Goal: Ask a question

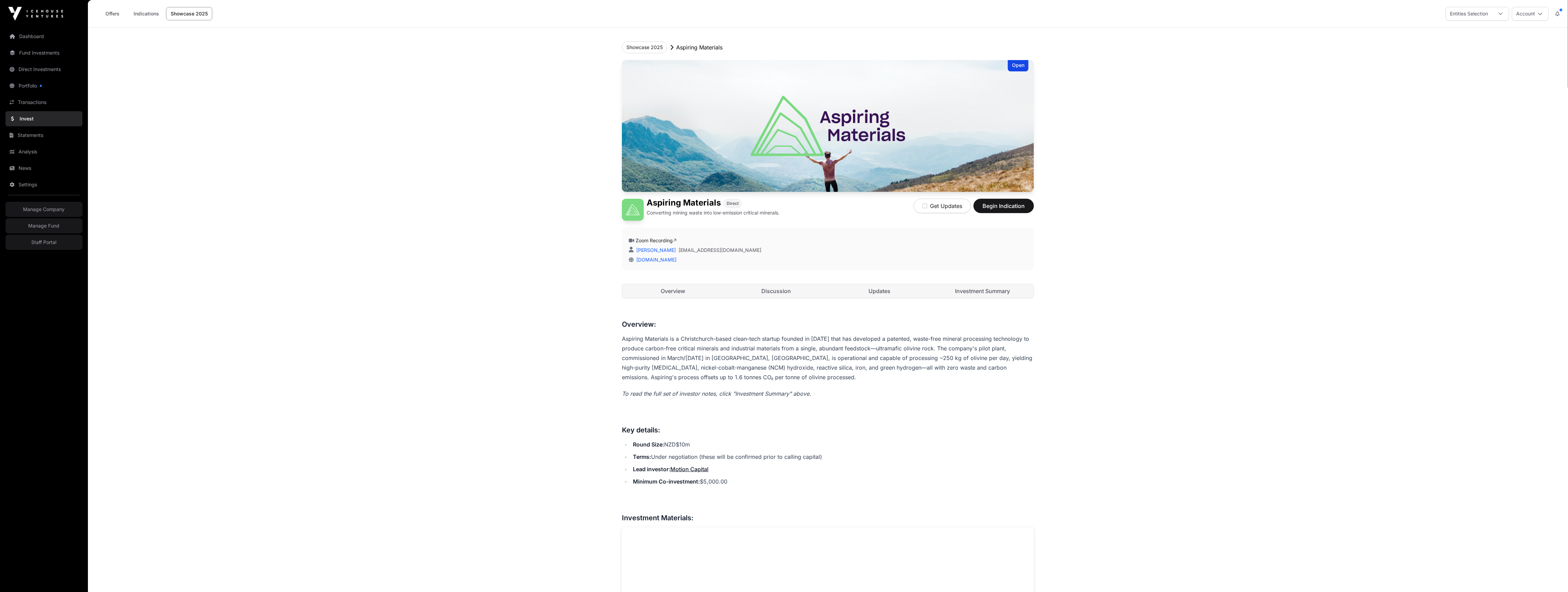
click at [794, 291] on link "Discussion" at bounding box center [776, 291] width 102 height 14
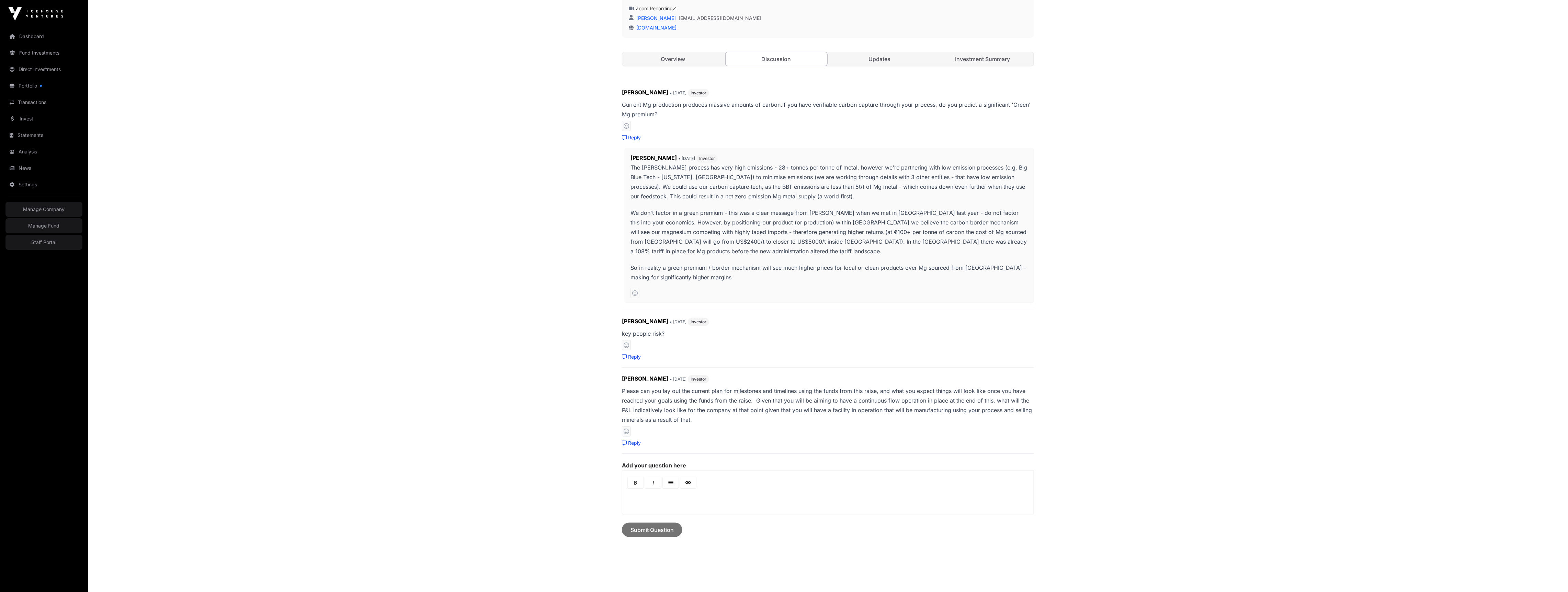
scroll to position [262, 0]
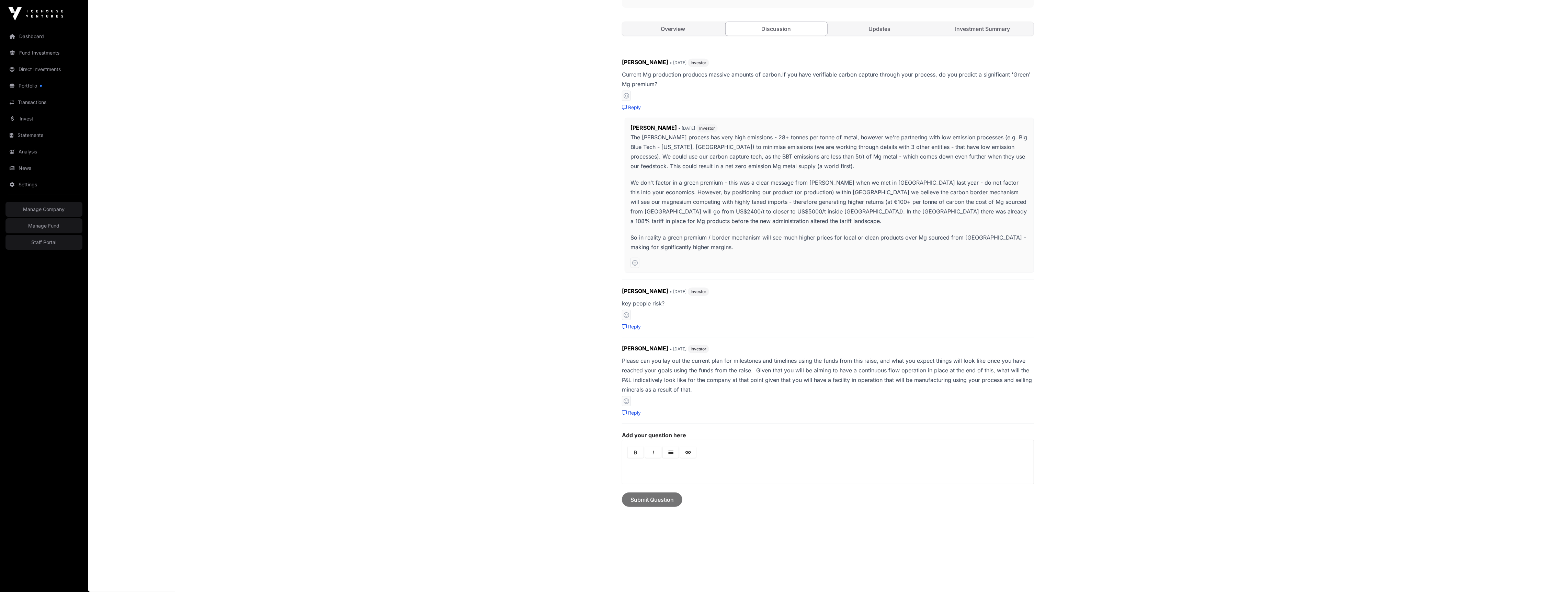
click at [704, 468] on p at bounding box center [828, 468] width 399 height 9
click at [869, 26] on link "Updates" at bounding box center [880, 29] width 102 height 14
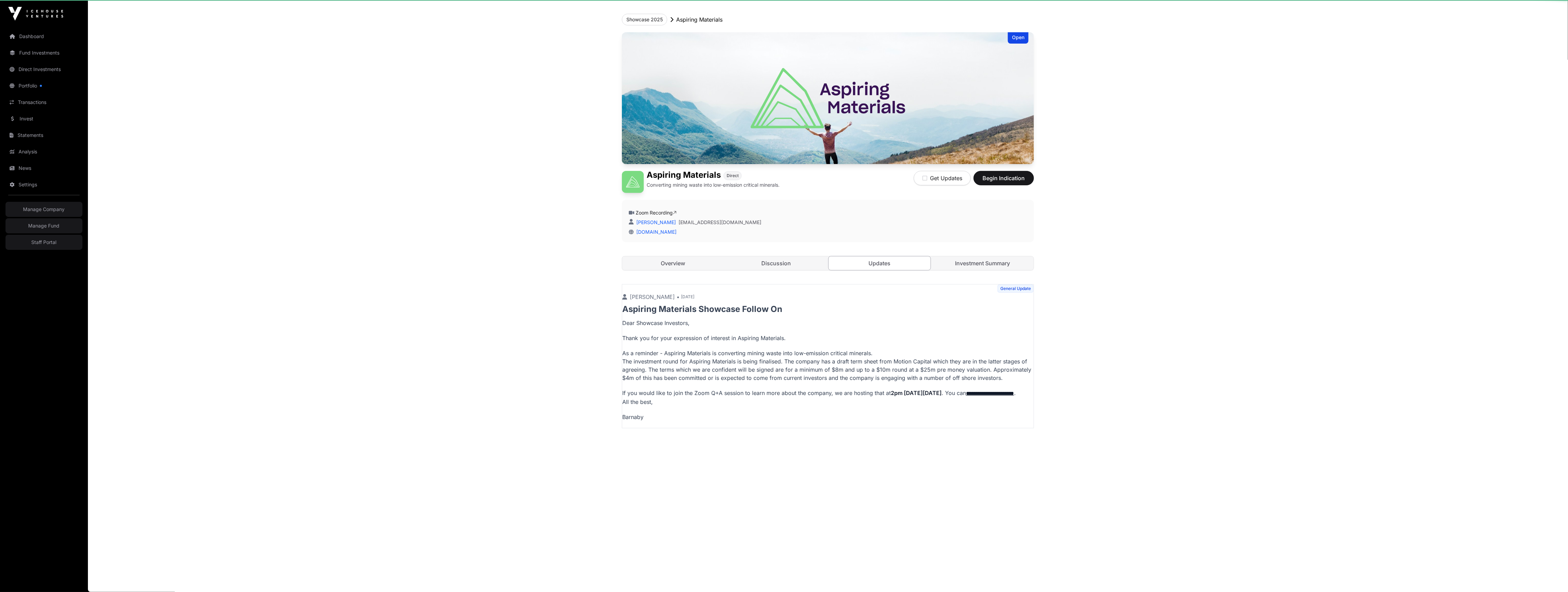
scroll to position [28, 0]
click at [985, 264] on link "Investment Summary" at bounding box center [983, 264] width 102 height 14
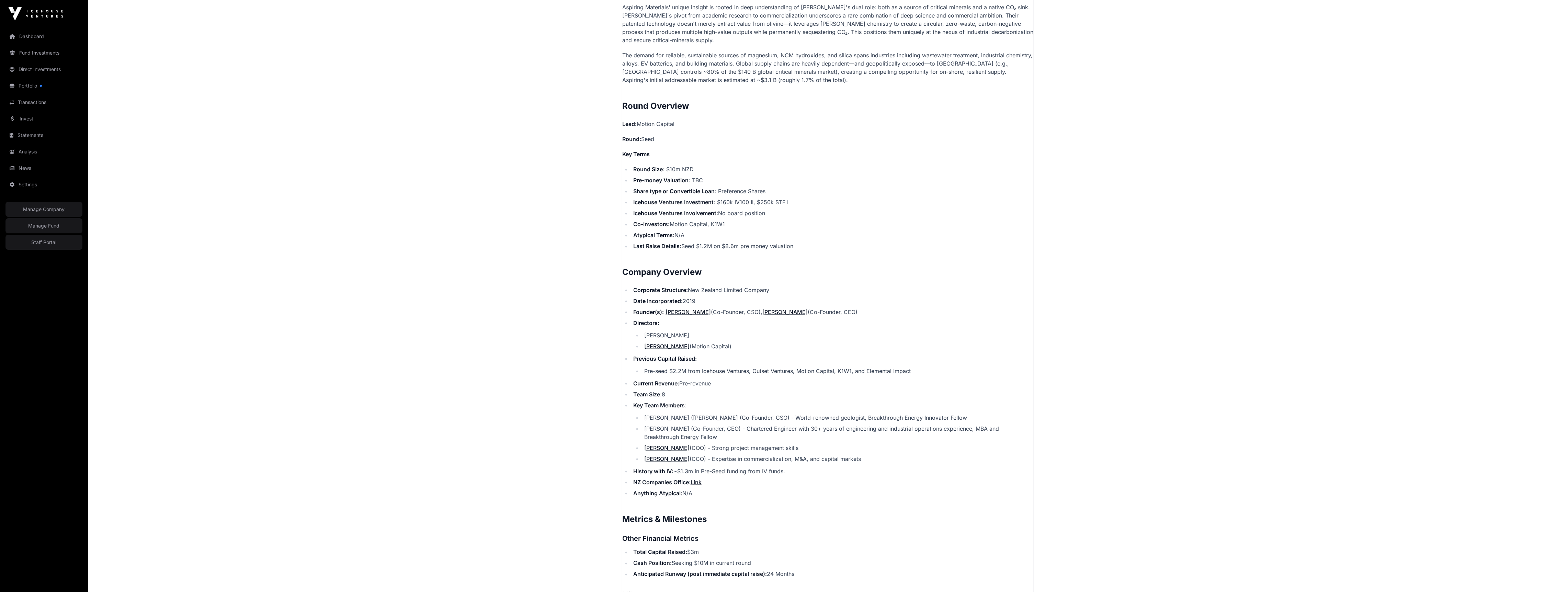
scroll to position [107, 0]
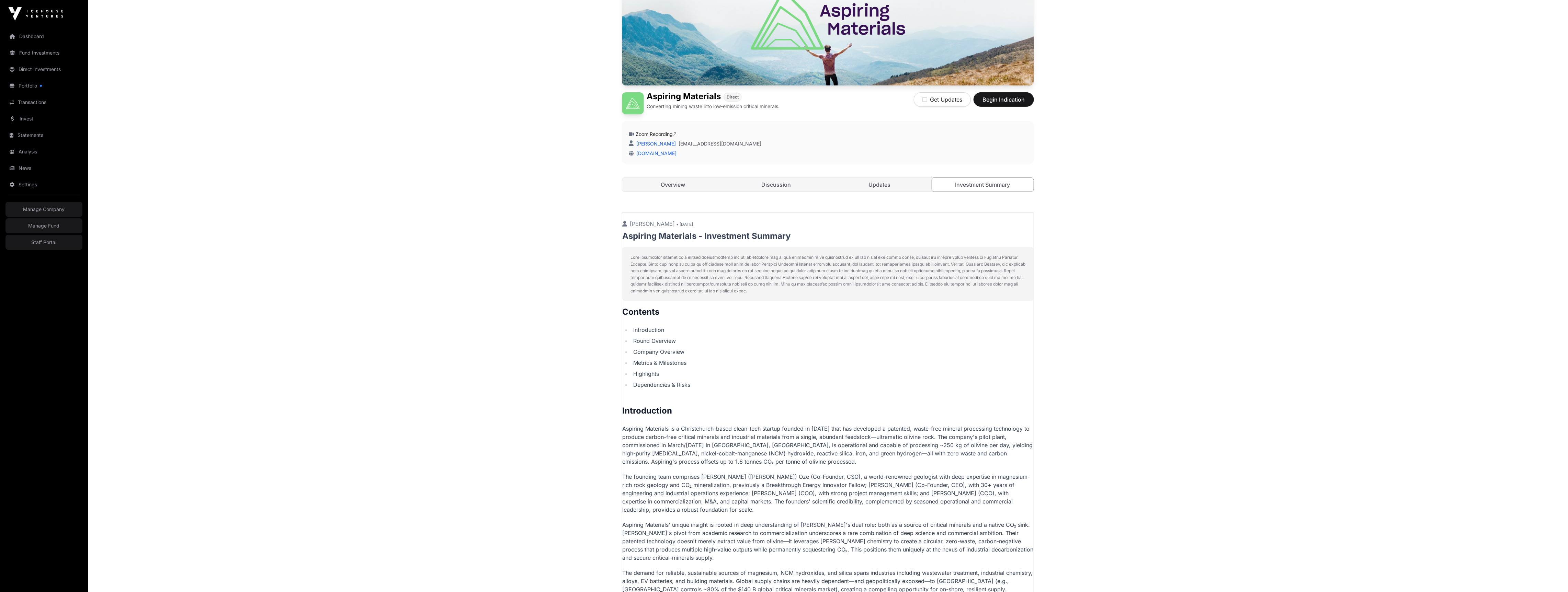
click at [764, 187] on link "Discussion" at bounding box center [776, 185] width 102 height 14
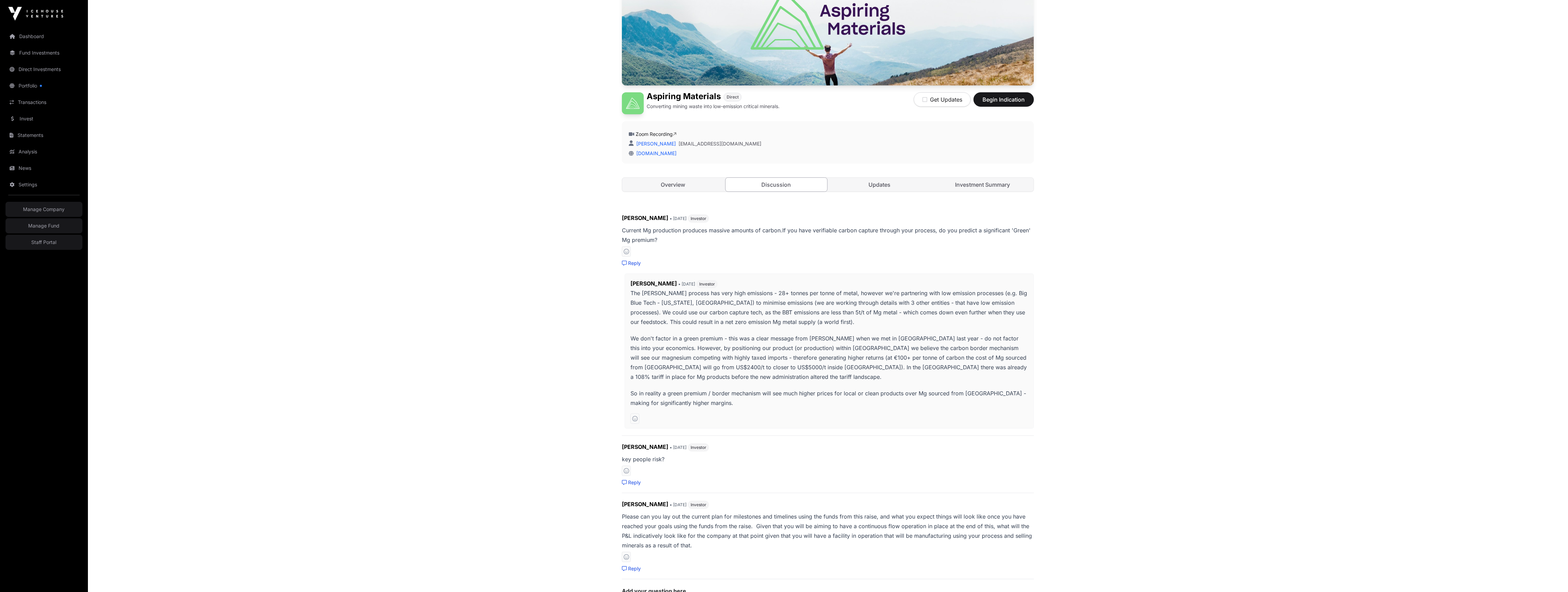
scroll to position [262, 0]
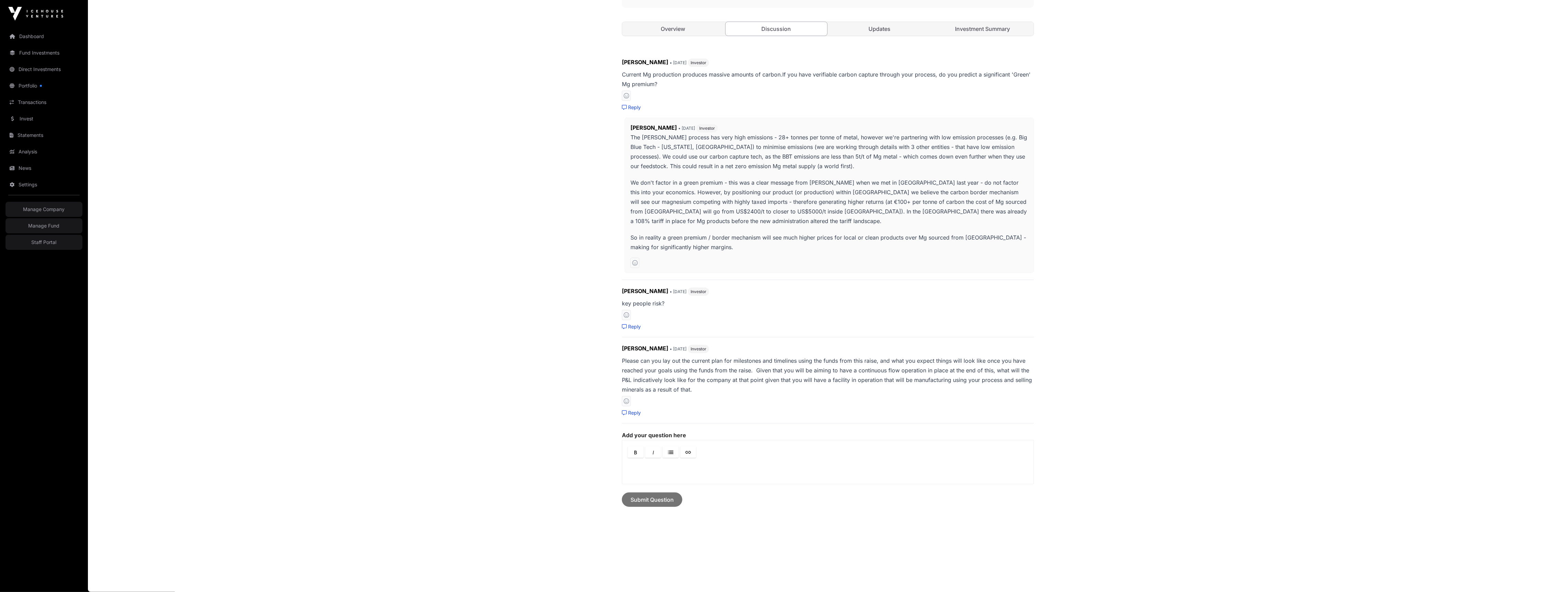
click at [677, 469] on p at bounding box center [828, 468] width 399 height 9
click at [686, 452] on icon "Link" at bounding box center [688, 452] width 5 height 5
click at [660, 477] on div "To enrich screen reader interactions, please activate Accessibility in Grammarl…" at bounding box center [828, 471] width 412 height 25
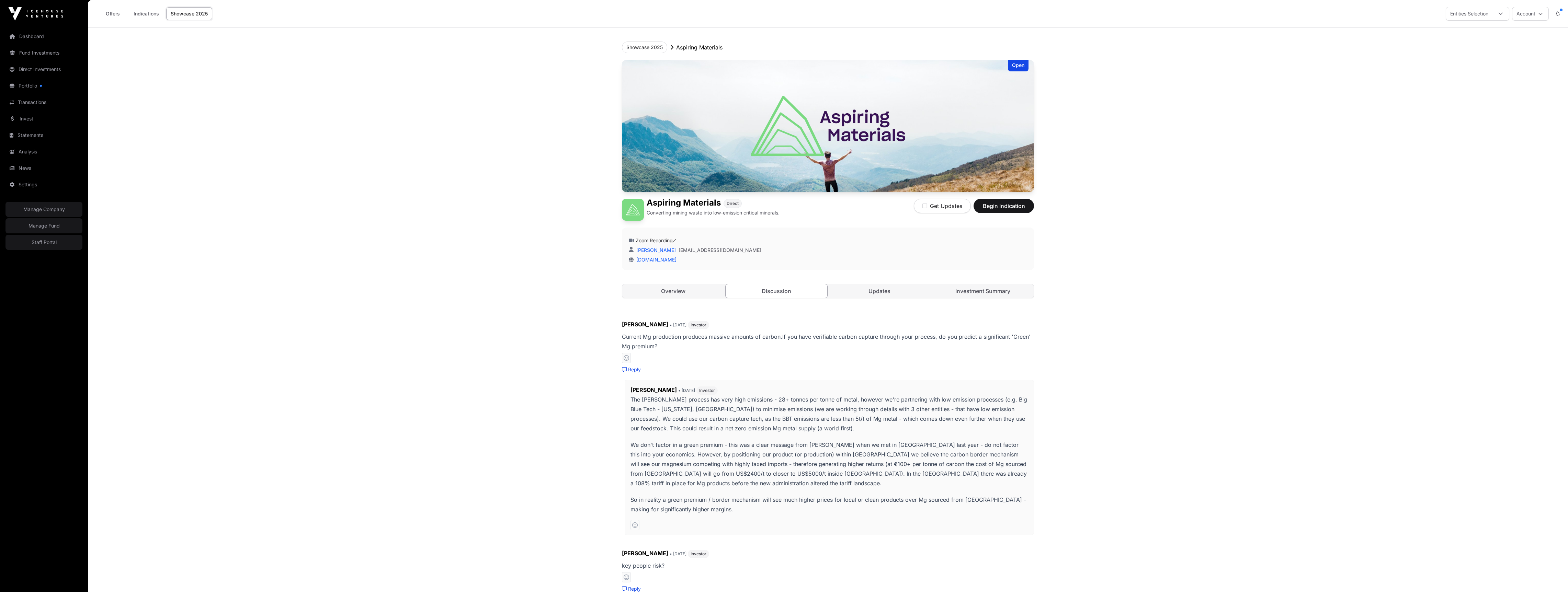
scroll to position [262, 0]
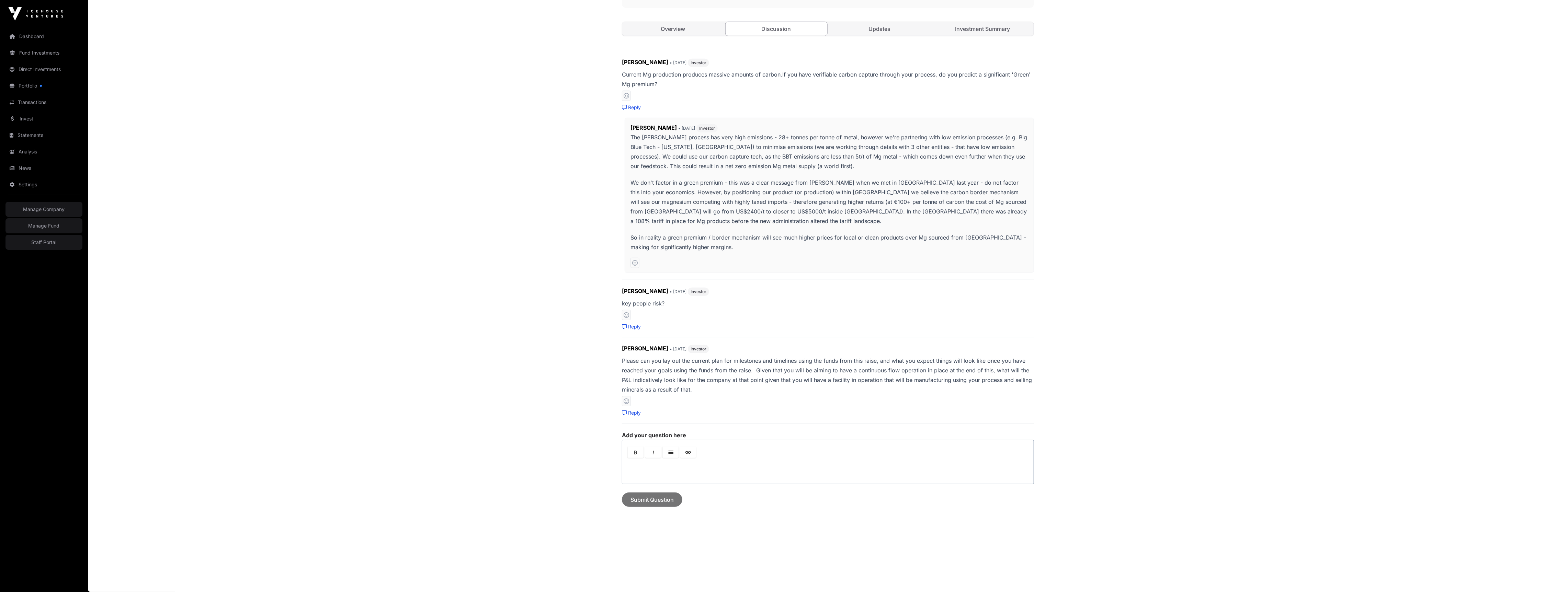
click at [715, 464] on p at bounding box center [828, 468] width 399 height 9
click at [724, 475] on div "To enrich screen reader interactions, please activate Accessibility in Grammarl…" at bounding box center [828, 471] width 412 height 25
click at [684, 447] on link "Link" at bounding box center [688, 452] width 16 height 12
click at [709, 464] on span "Insert Link" at bounding box center [697, 465] width 26 height 6
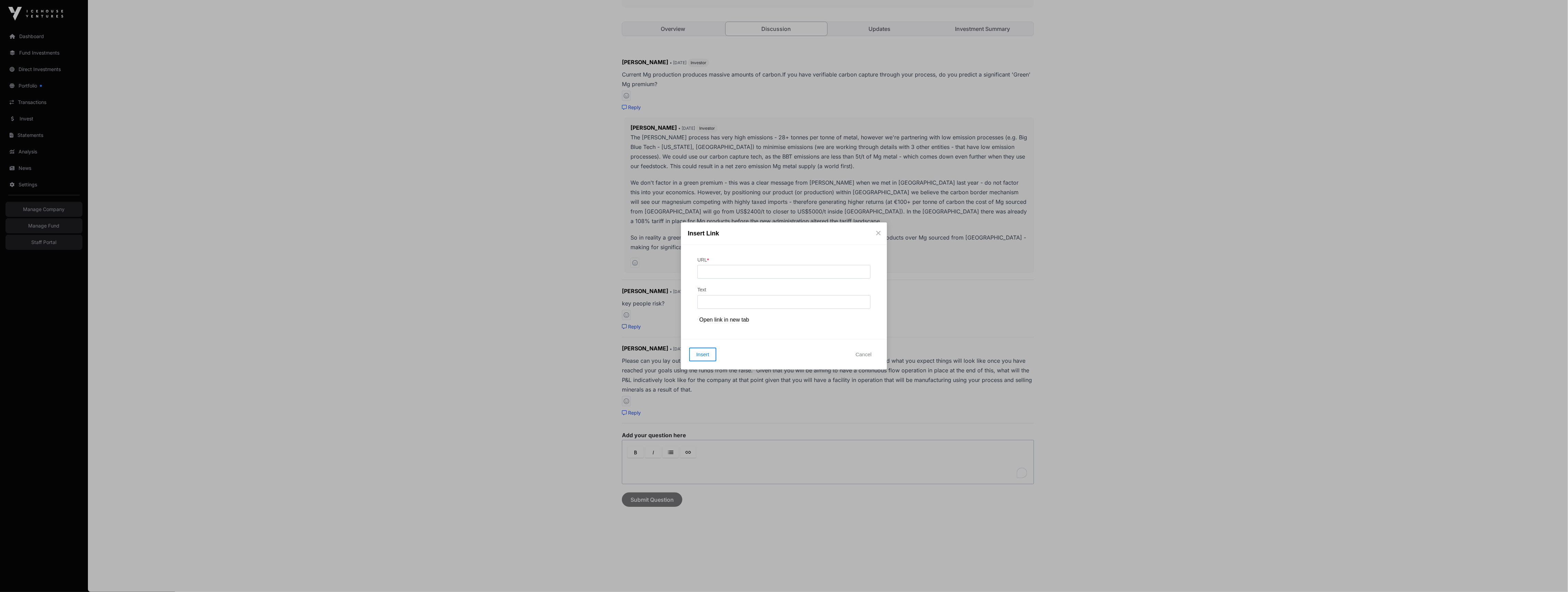
click at [874, 233] on div "Insert Link" at bounding box center [784, 233] width 206 height 23
click at [876, 233] on span at bounding box center [878, 233] width 9 height 10
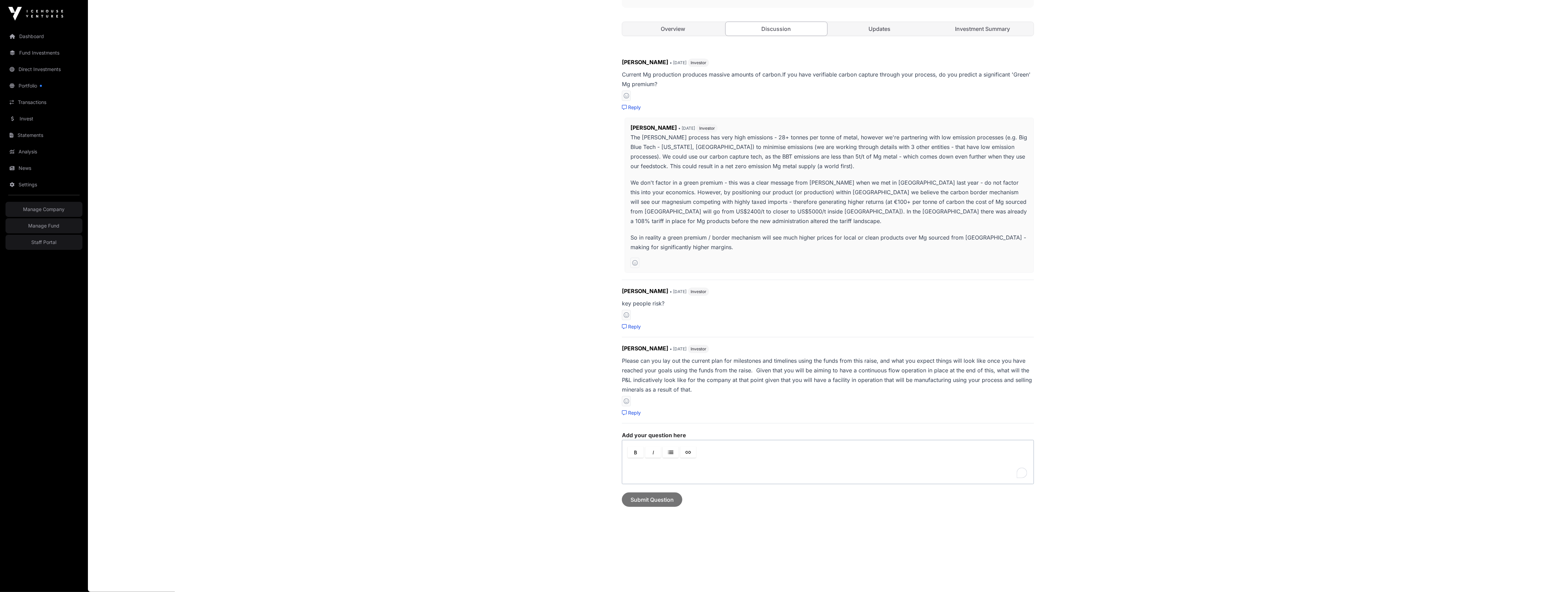
scroll to position [0, 0]
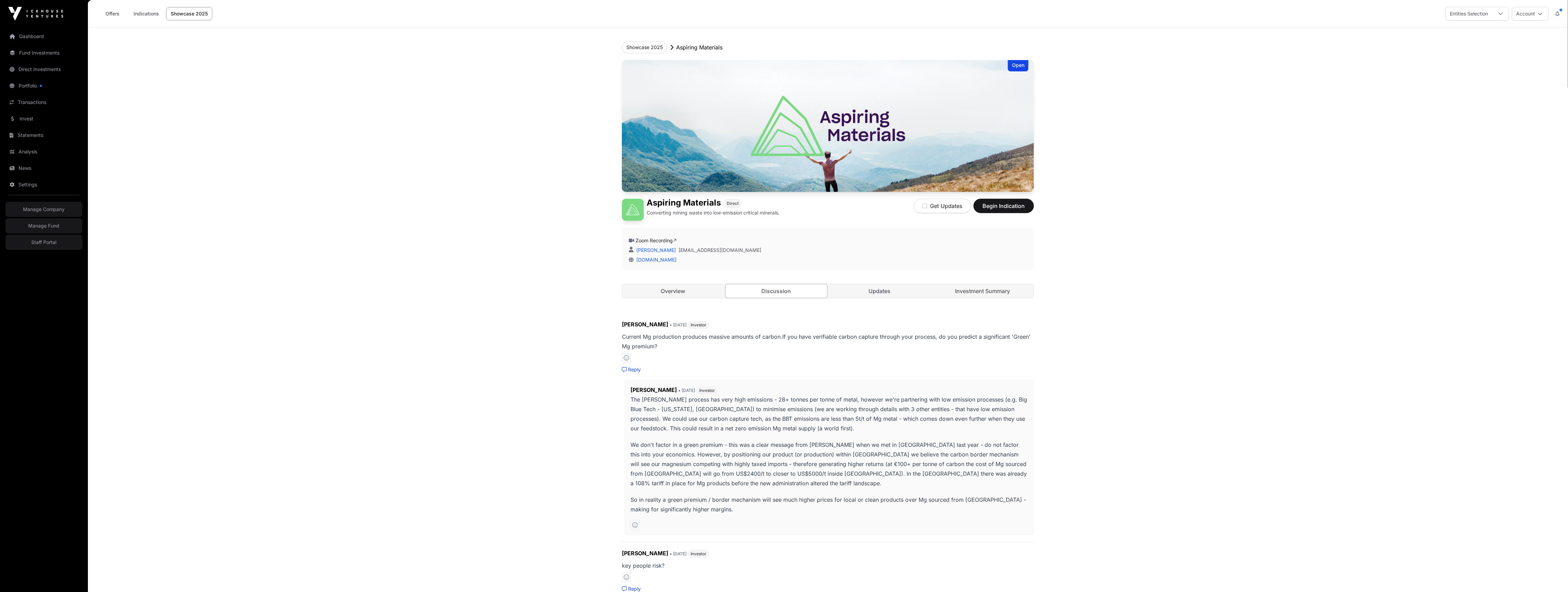
click at [1533, 9] on button "Account" at bounding box center [1530, 14] width 37 height 14
click at [1498, 98] on link "Sign Out" at bounding box center [1505, 96] width 85 height 12
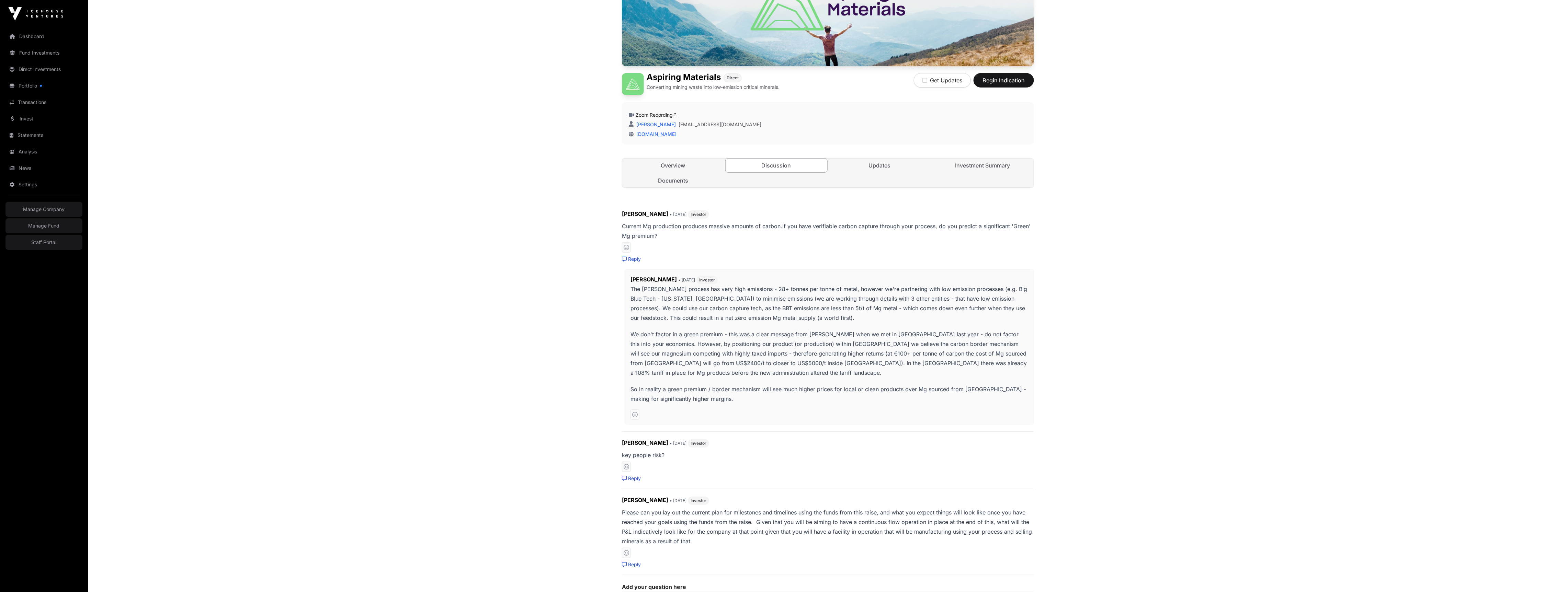
scroll to position [261, 0]
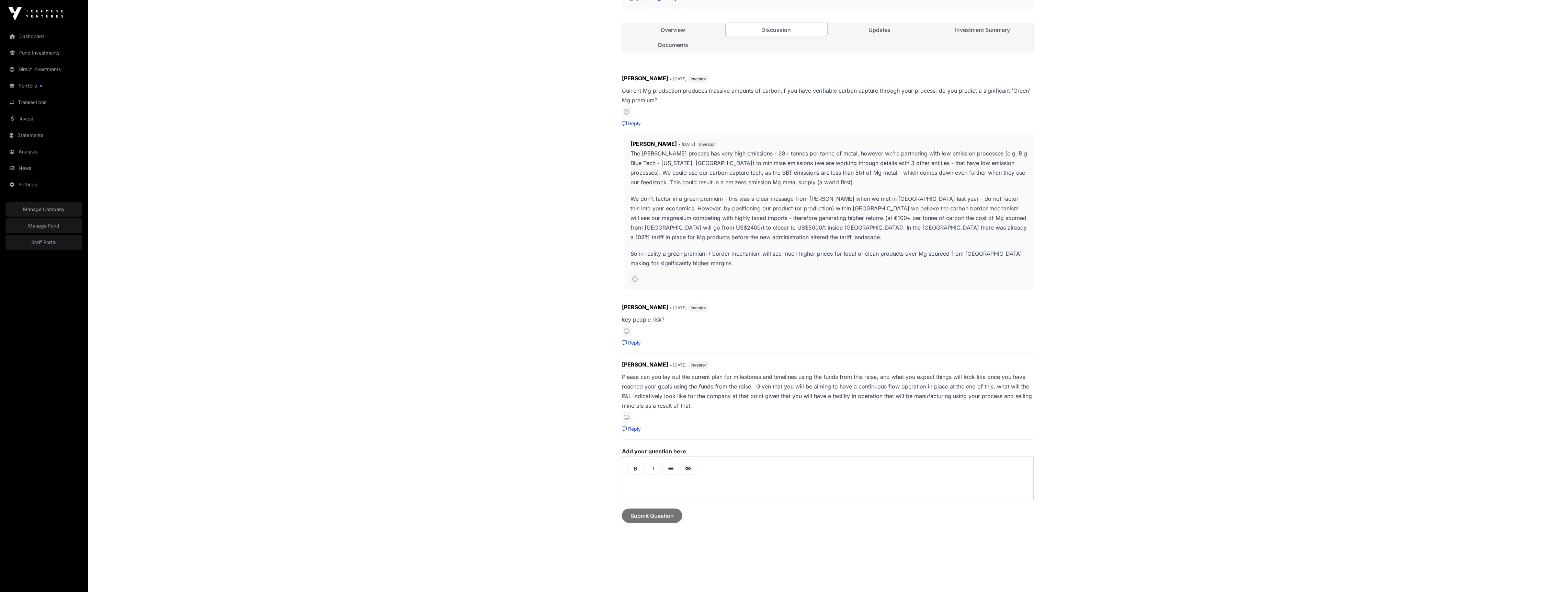
click at [741, 481] on div at bounding box center [828, 488] width 412 height 25
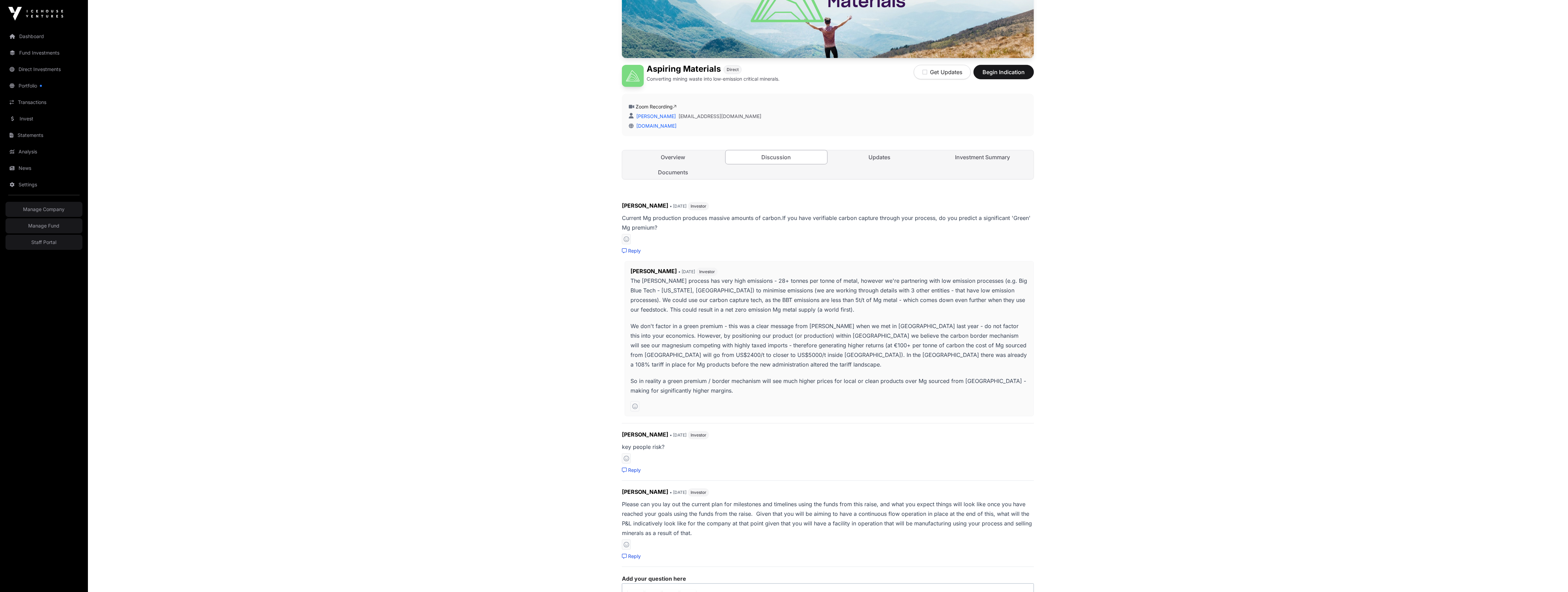
scroll to position [278, 0]
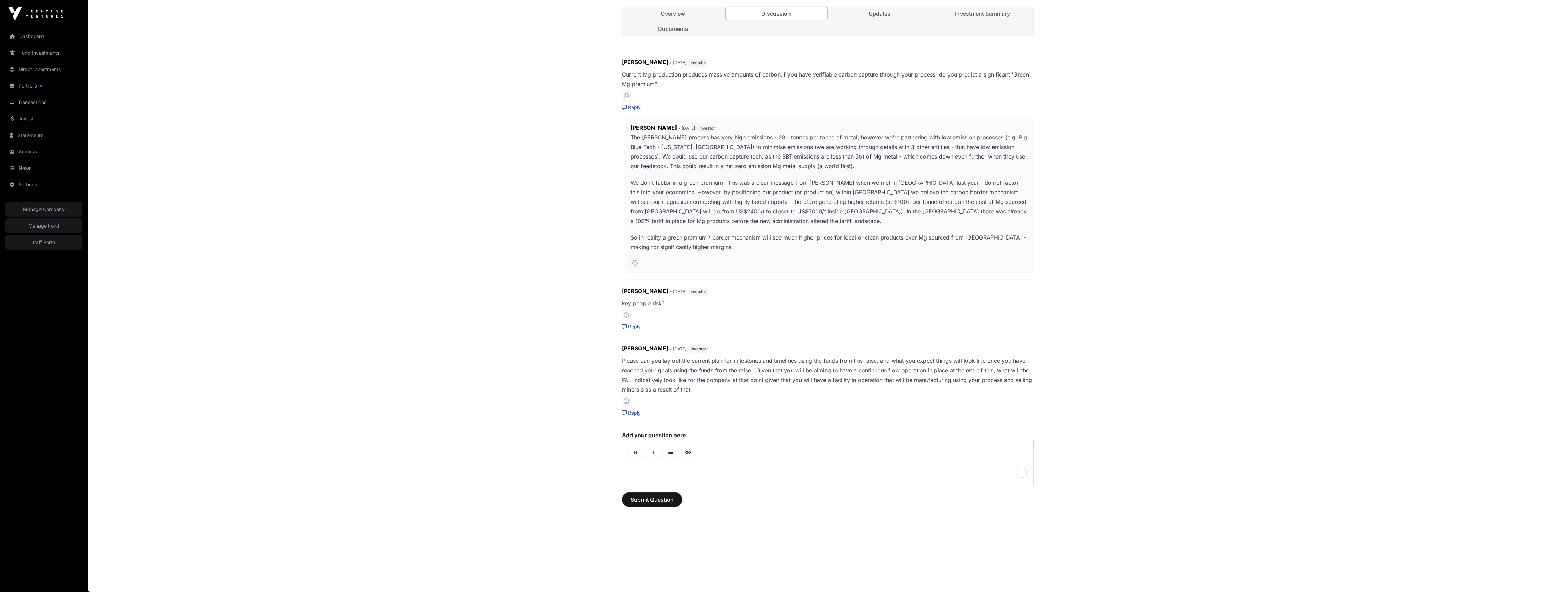
click at [708, 464] on p "To enrich screen reader interactions, please activate Accessibility in Grammarl…" at bounding box center [828, 468] width 399 height 9
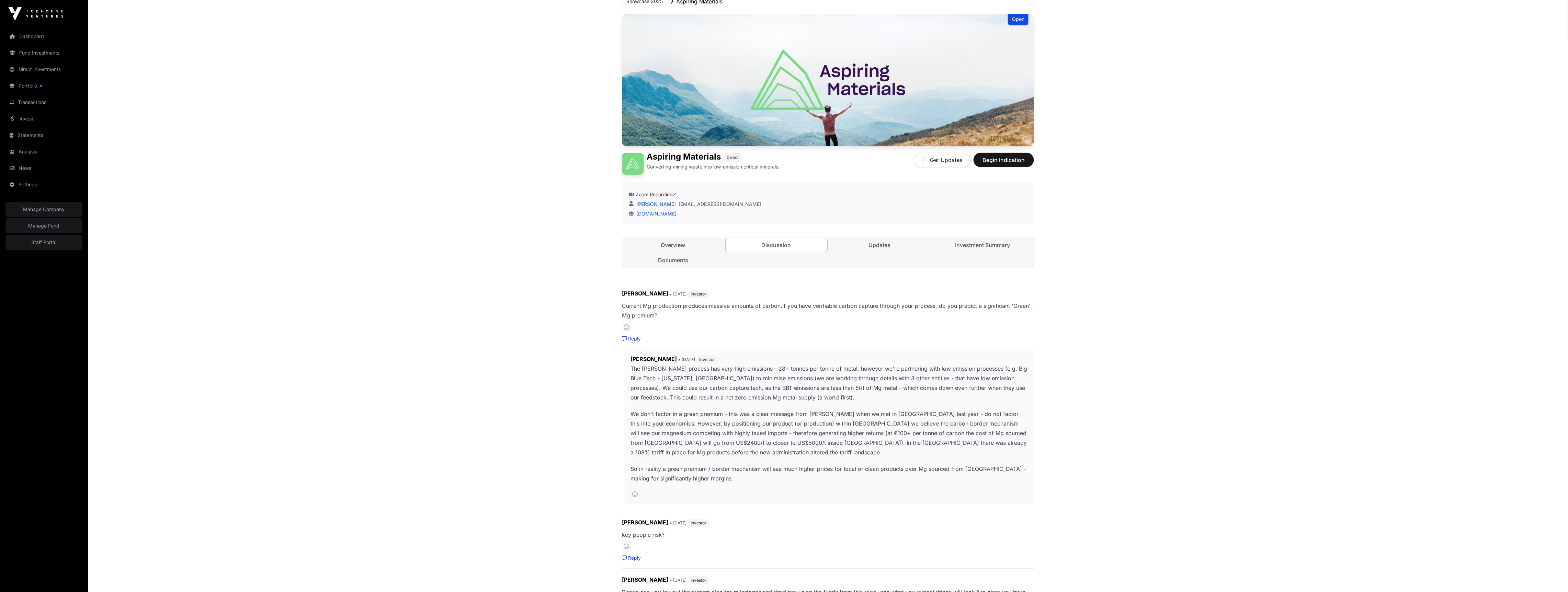
scroll to position [0, 0]
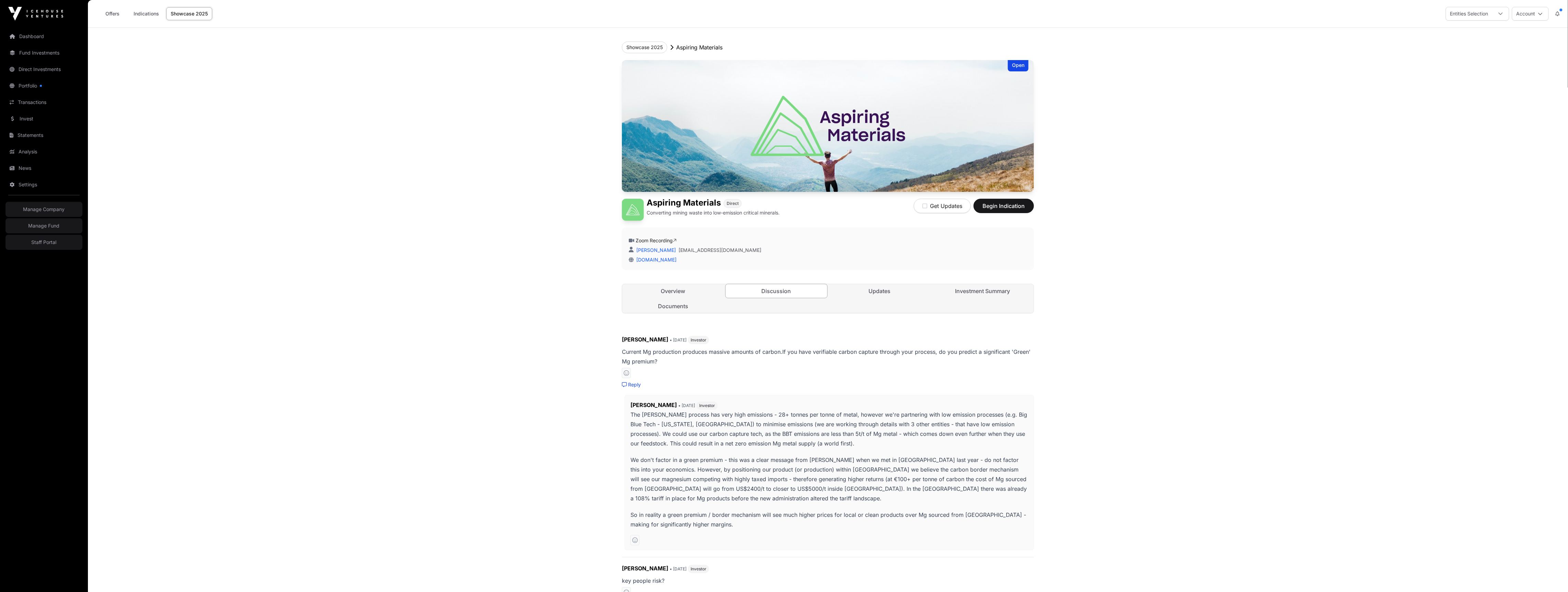
click at [1541, 16] on icon at bounding box center [1541, 14] width 5 height 5
click at [1325, 190] on main "Showcase 2025 Aspiring Materials Open Aspiring Materials Direct Converting mini…" at bounding box center [828, 449] width 1480 height 842
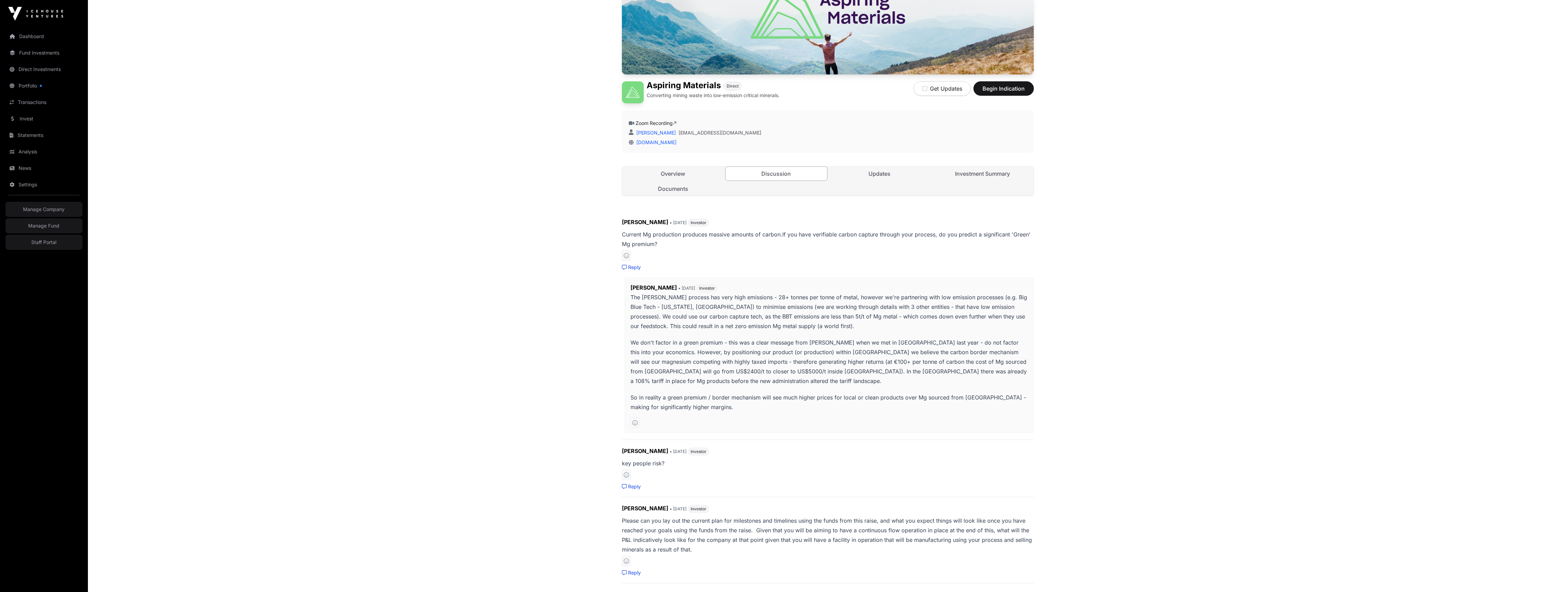
scroll to position [278, 0]
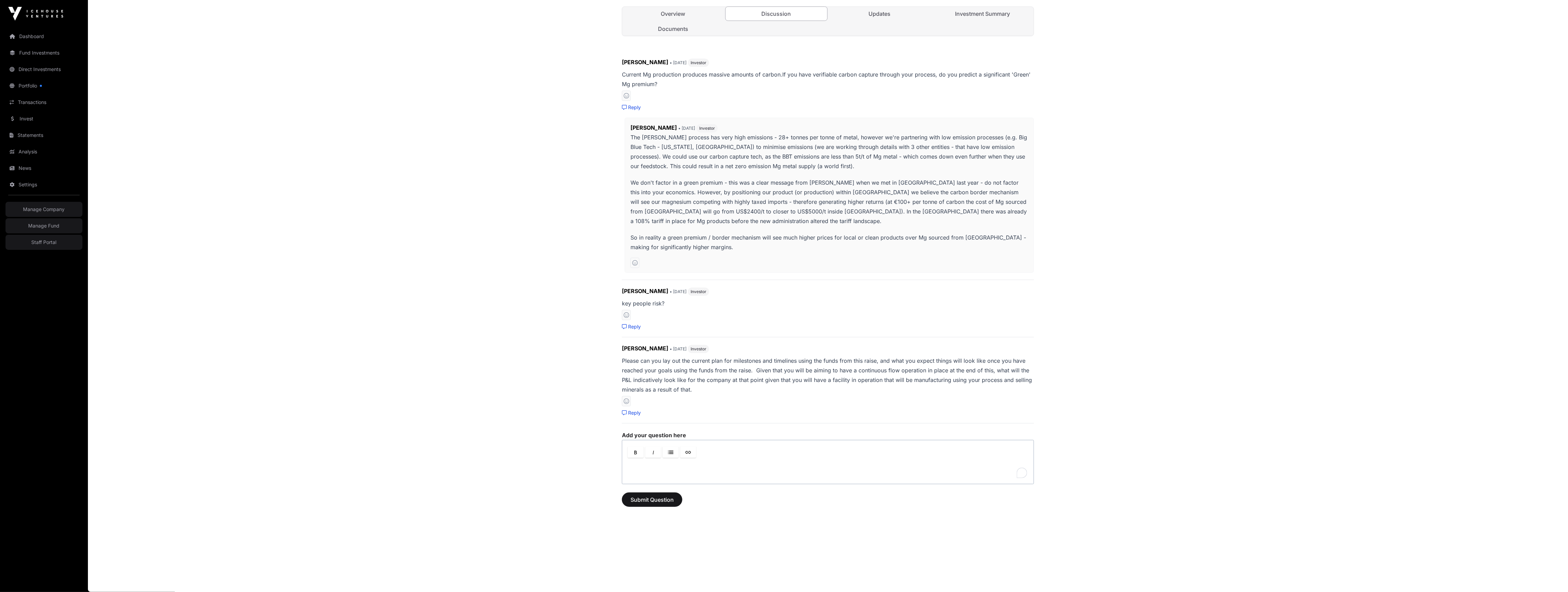
click at [740, 462] on div "To enrich screen reader interactions, please activate Accessibility in Grammarl…" at bounding box center [828, 471] width 412 height 25
click at [820, 468] on p "**********" at bounding box center [828, 468] width 399 height 9
click at [856, 472] on div "**********" at bounding box center [828, 471] width 412 height 25
click at [687, 27] on link "Documents" at bounding box center [673, 29] width 102 height 14
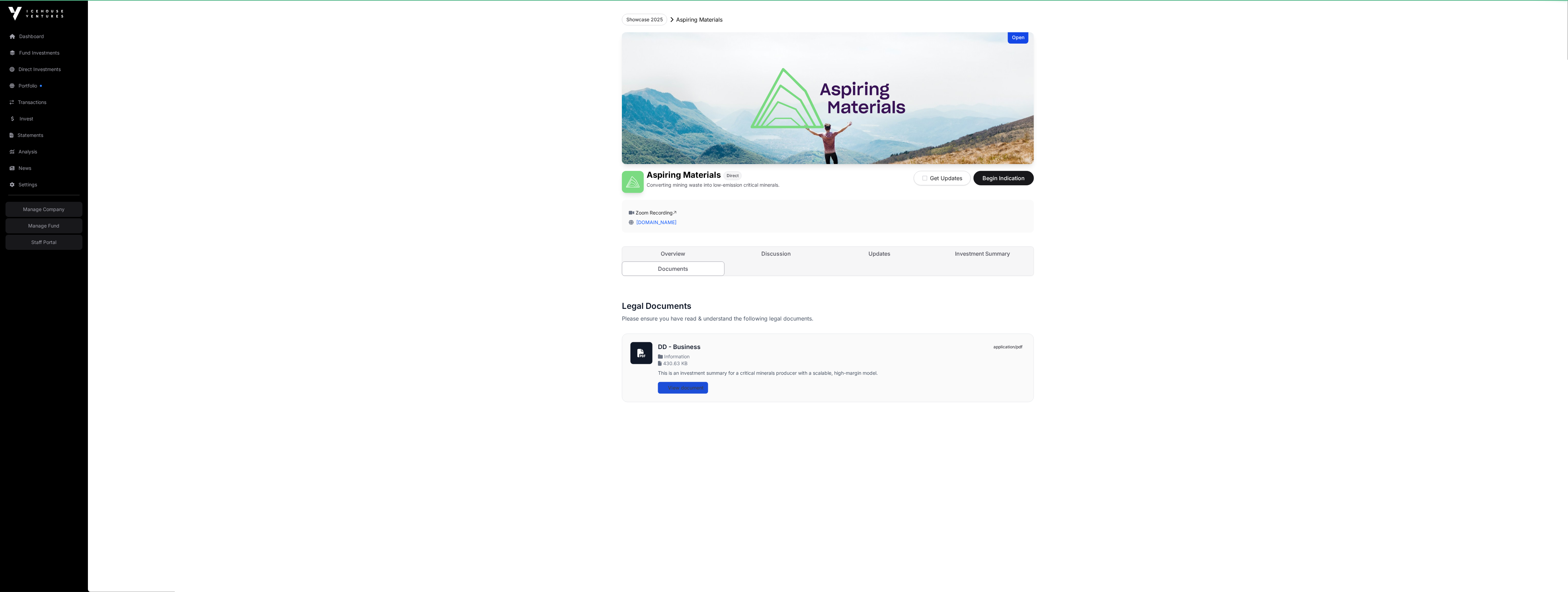
scroll to position [28, 0]
click at [698, 389] on span "View document" at bounding box center [686, 387] width 36 height 7
click at [775, 256] on link "Discussion" at bounding box center [776, 254] width 102 height 14
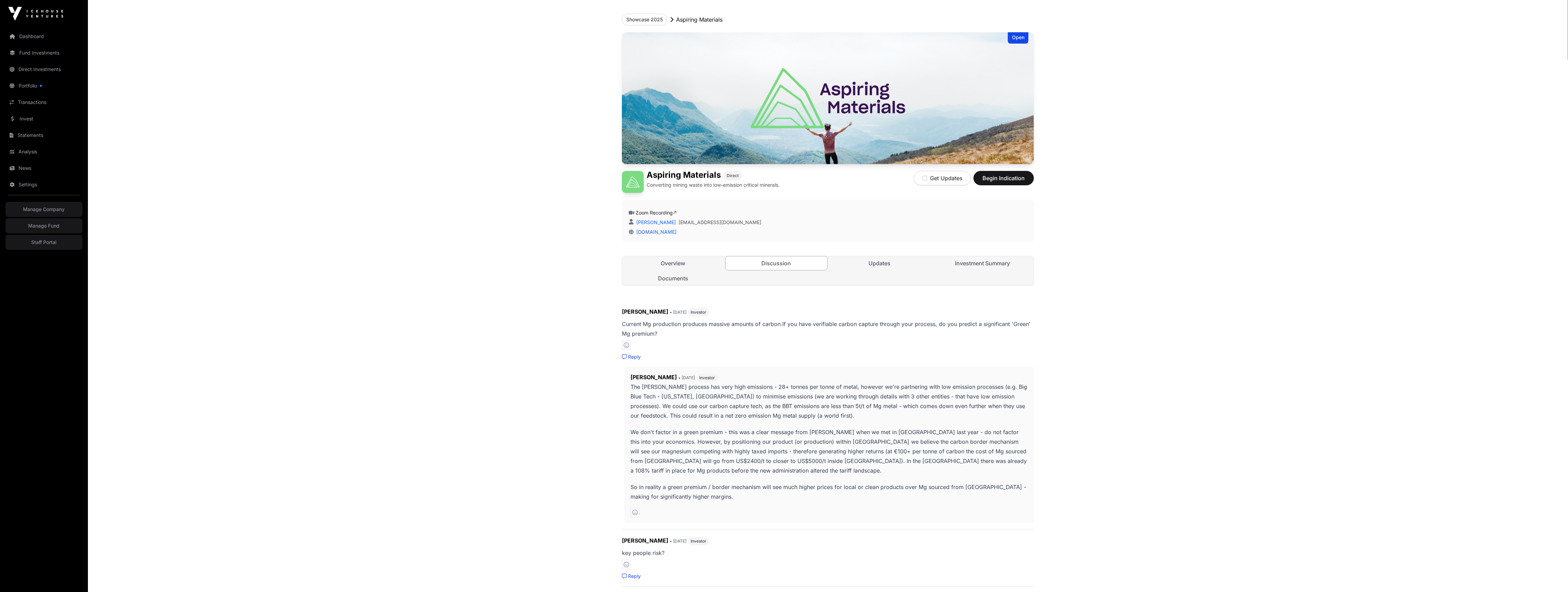
scroll to position [278, 0]
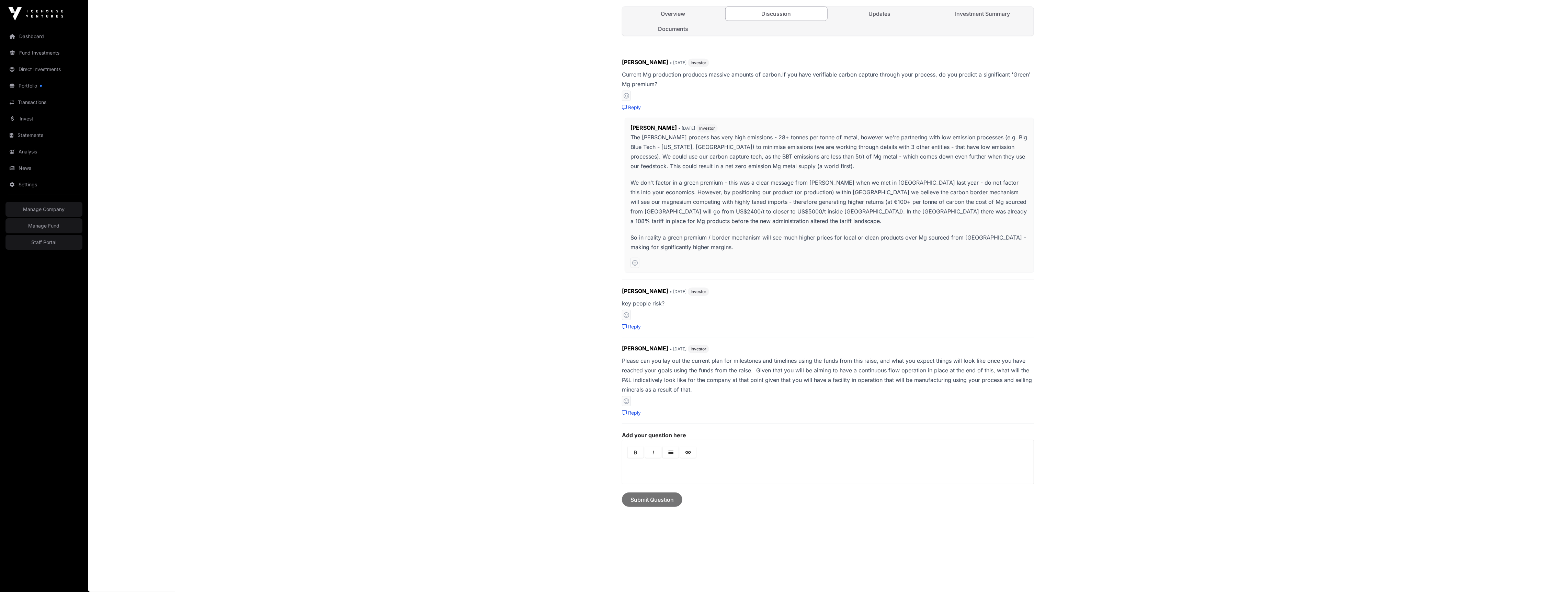
click at [718, 464] on div at bounding box center [828, 471] width 412 height 25
click at [734, 466] on p "**********" at bounding box center [828, 472] width 399 height 16
click at [671, 516] on span "Submit Question" at bounding box center [652, 516] width 44 height 9
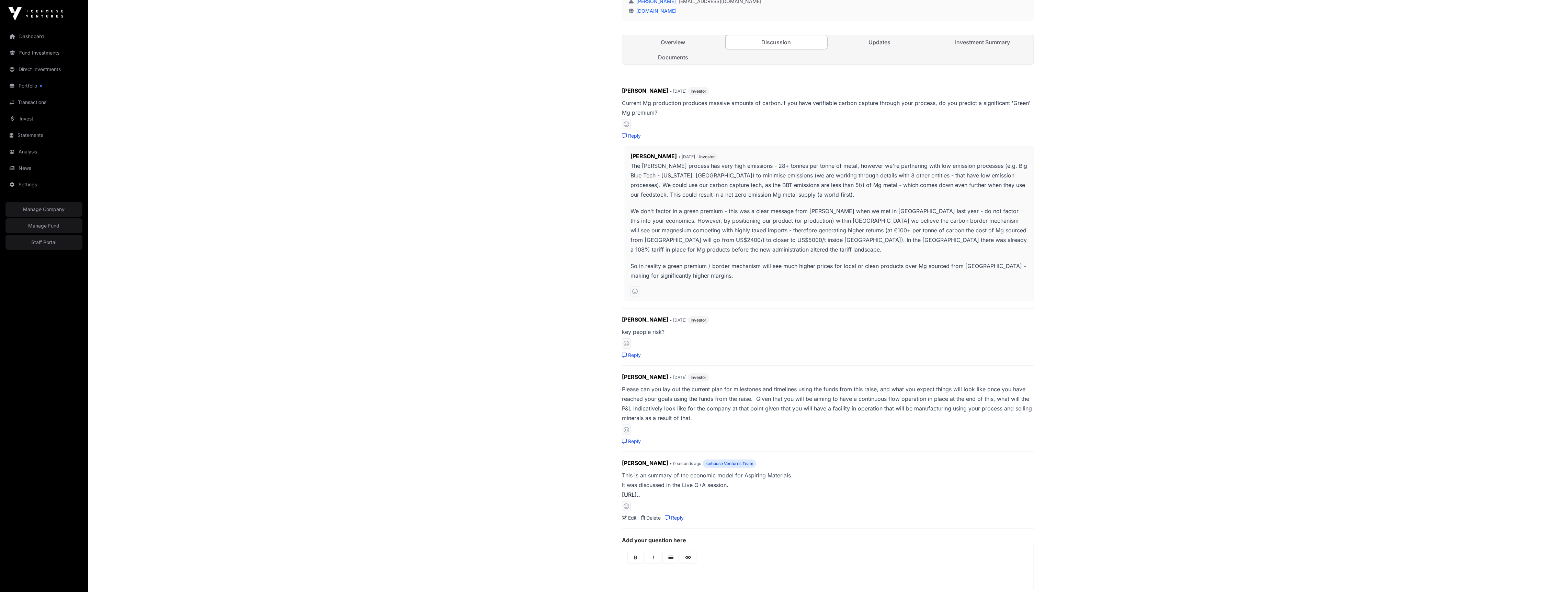
scroll to position [0, 0]
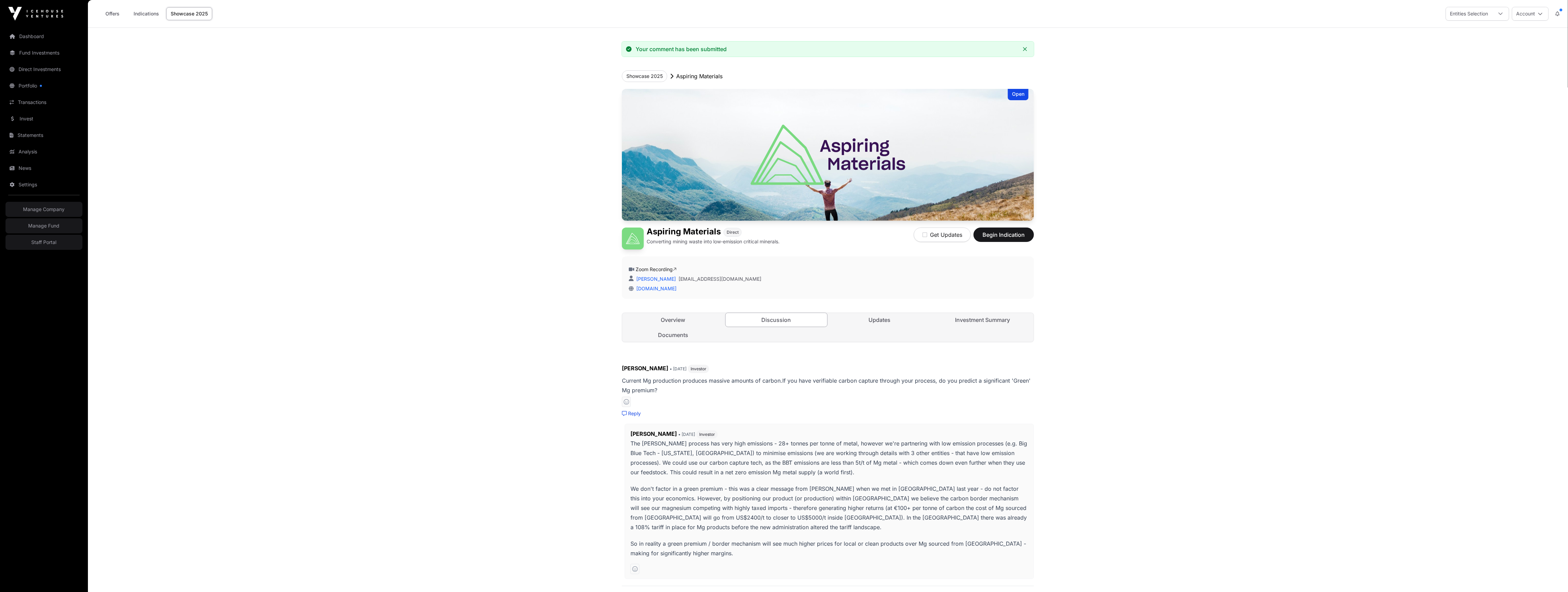
click at [1532, 9] on button "Account" at bounding box center [1530, 14] width 37 height 14
click at [1528, 12] on button "Account" at bounding box center [1530, 14] width 37 height 14
click at [1499, 93] on link "Sign Out" at bounding box center [1505, 96] width 85 height 12
